Goal: Navigation & Orientation: Find specific page/section

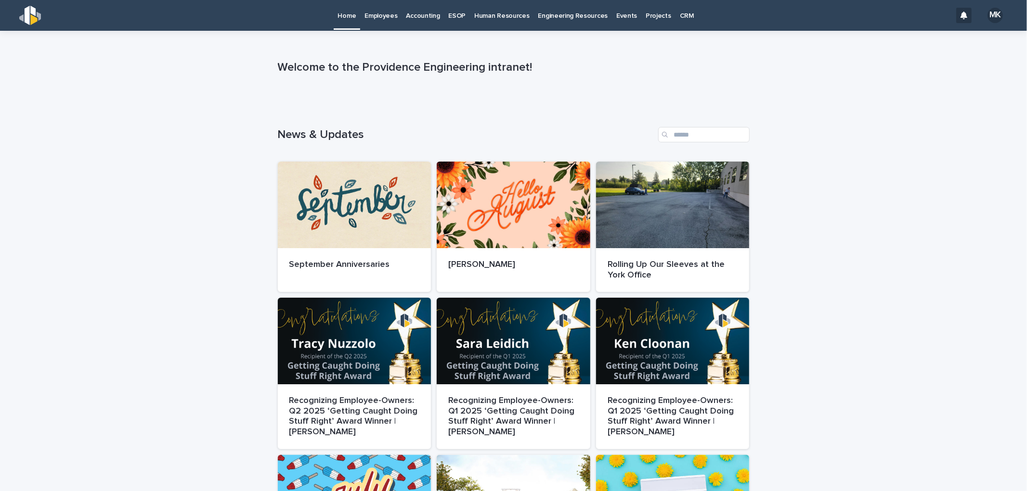
click at [476, 16] on p "Human Resources" at bounding box center [501, 10] width 55 height 20
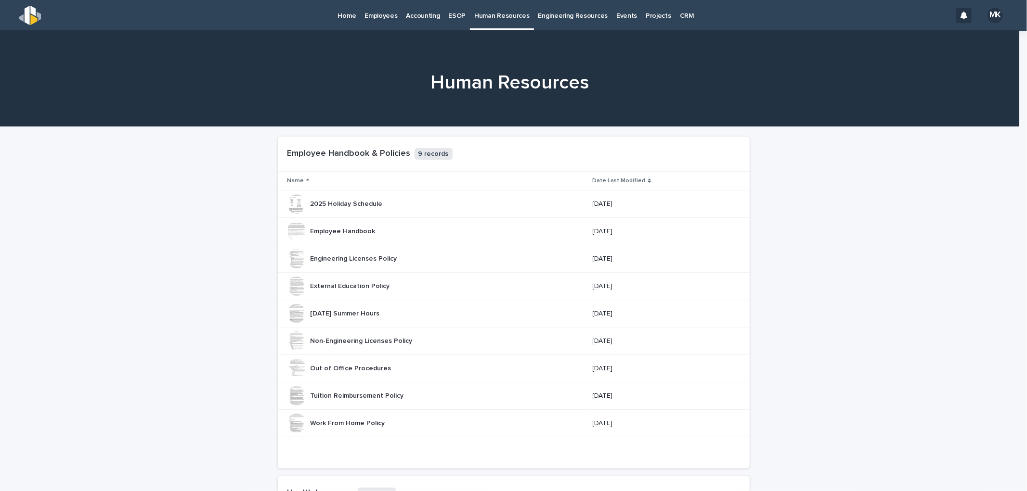
click at [347, 17] on p "Home" at bounding box center [347, 10] width 18 height 20
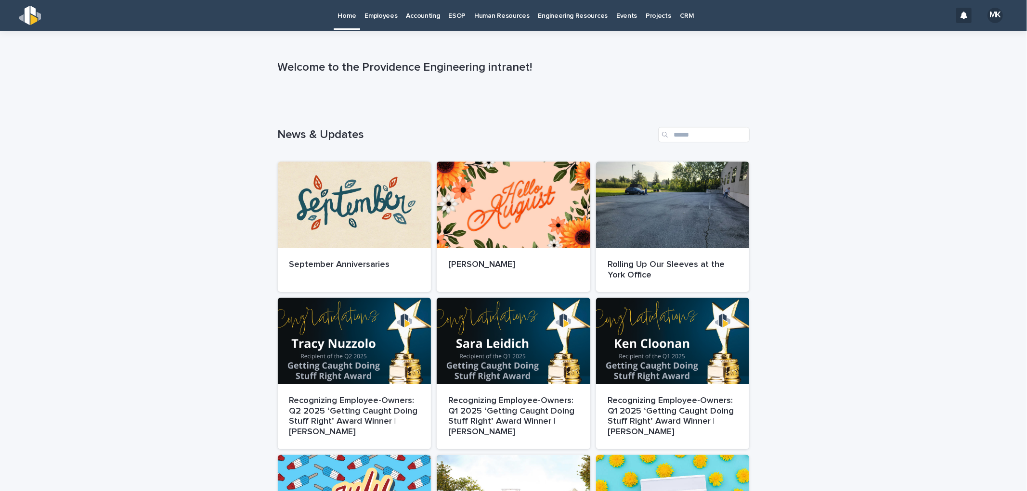
click at [379, 17] on p "Employees" at bounding box center [380, 10] width 33 height 20
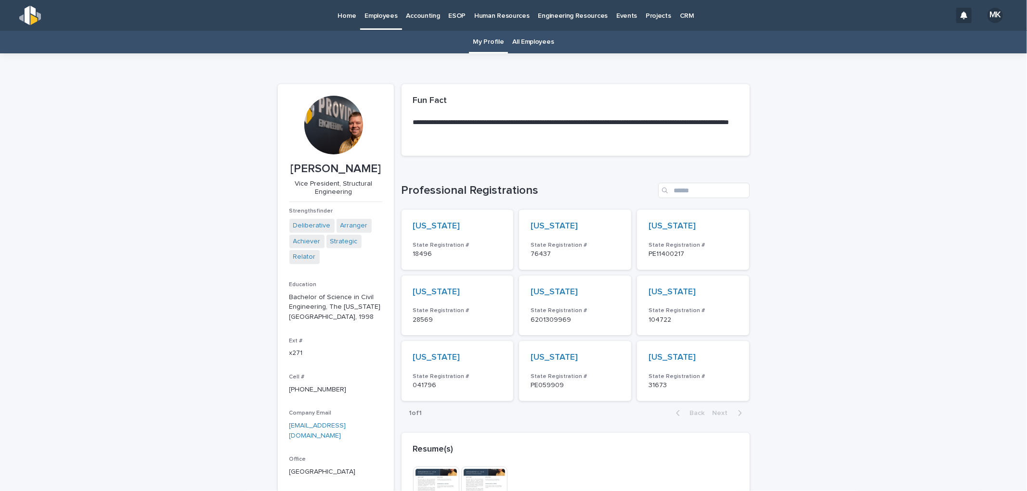
click at [421, 18] on p "Accounting" at bounding box center [423, 10] width 34 height 20
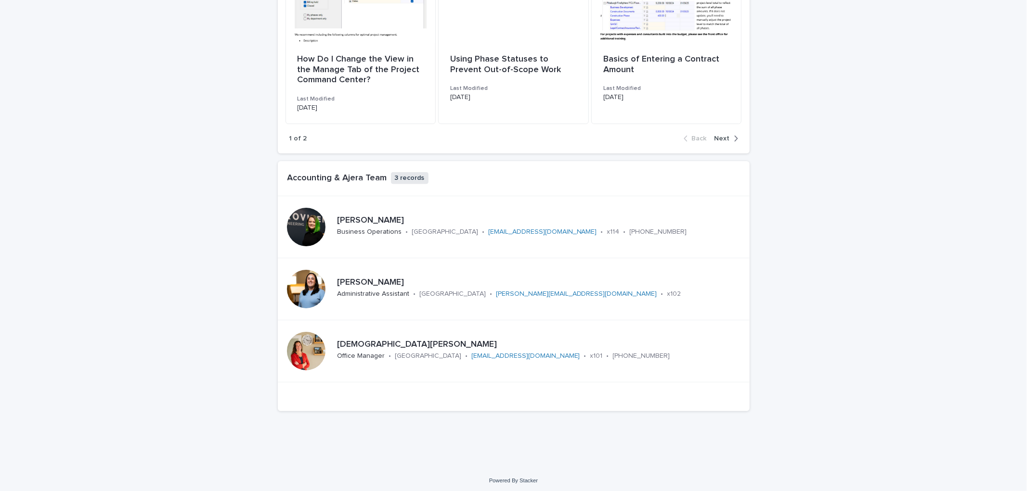
scroll to position [906, 0]
